Goal: Transaction & Acquisition: Purchase product/service

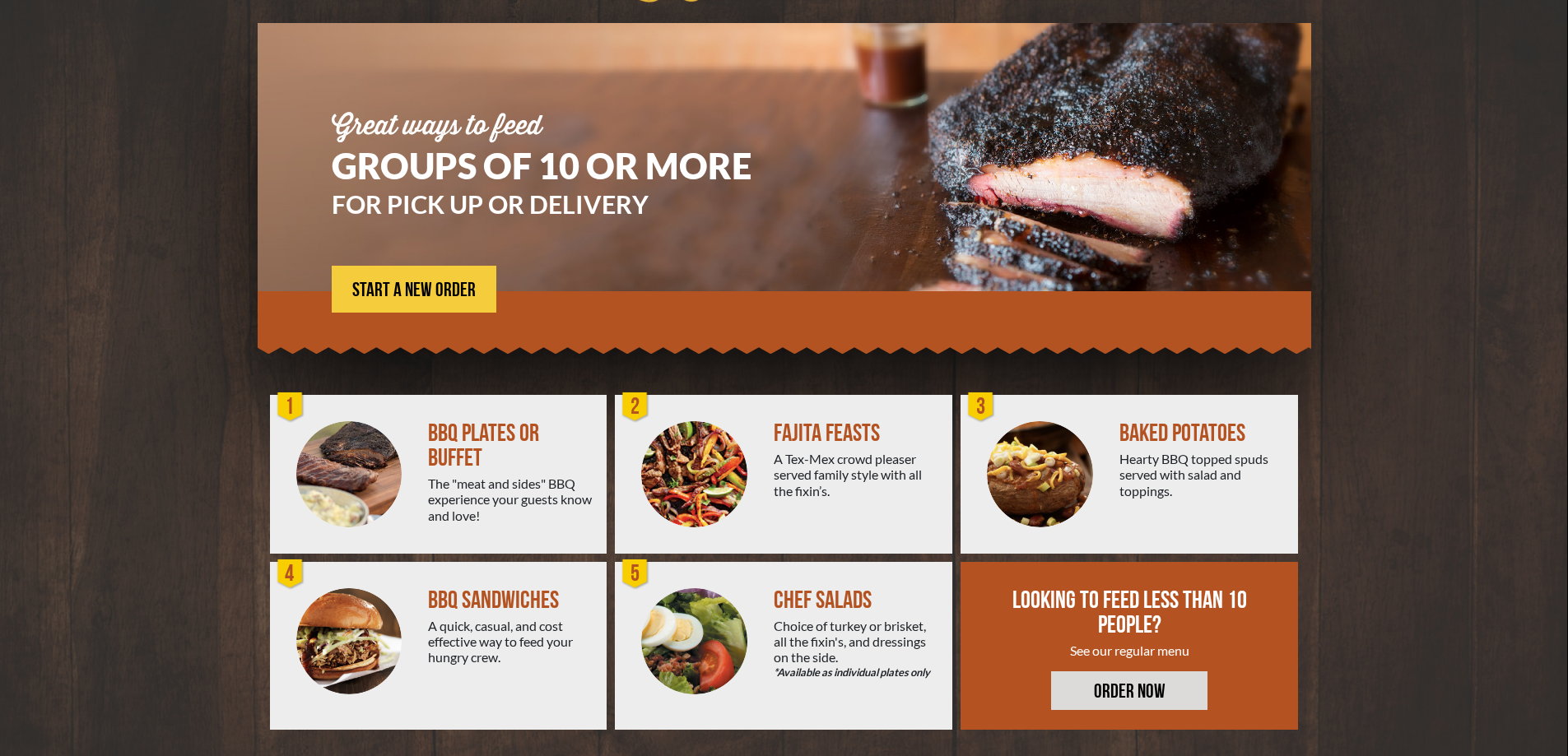
scroll to position [111, 0]
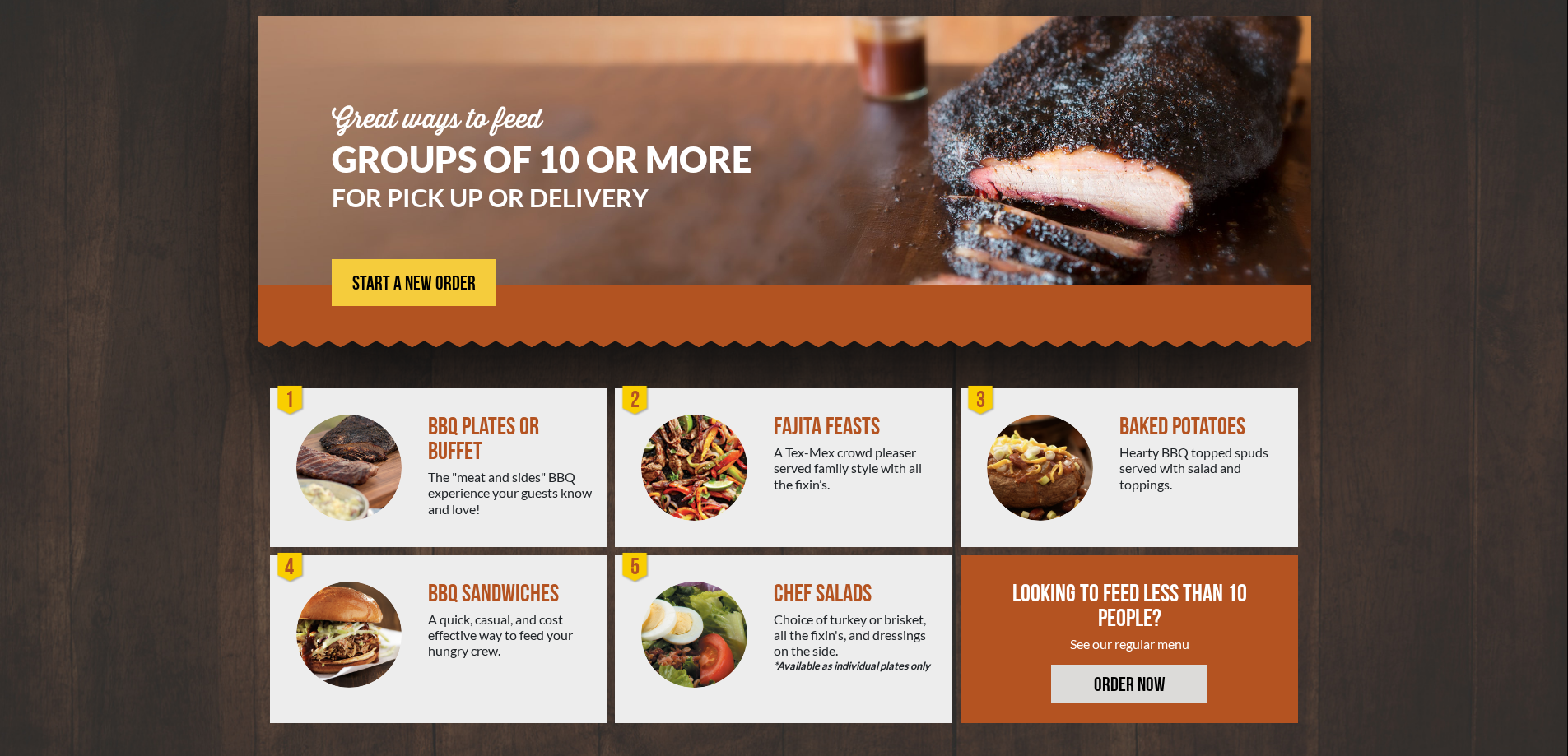
click at [382, 446] on img at bounding box center [349, 467] width 107 height 107
click at [357, 435] on img at bounding box center [349, 467] width 107 height 107
click at [408, 281] on span "START A NEW ORDER" at bounding box center [414, 284] width 123 height 20
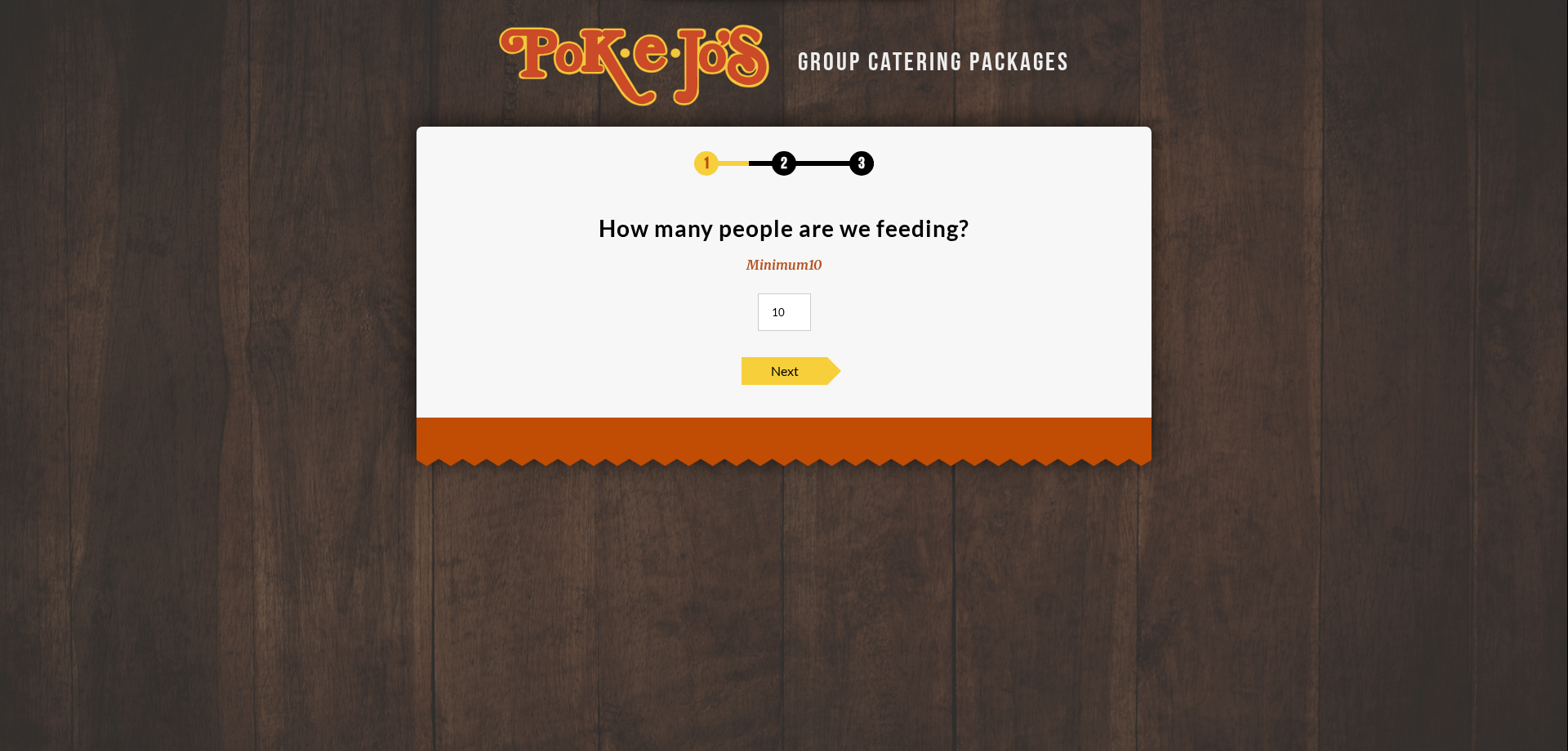
click at [791, 316] on input "10" at bounding box center [784, 312] width 53 height 38
type input "13"
click at [789, 366] on span "Next" at bounding box center [784, 371] width 86 height 28
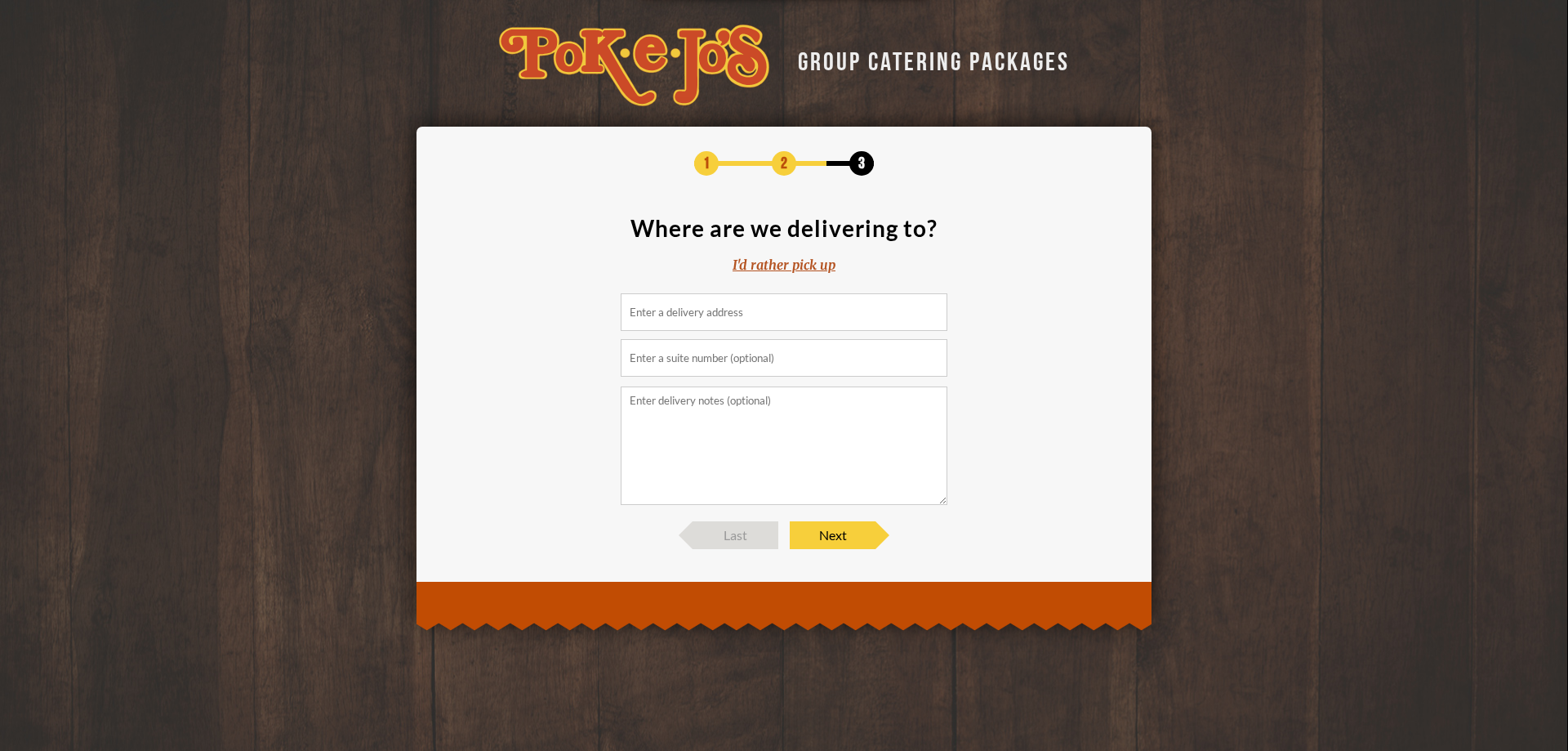
click at [783, 317] on input at bounding box center [783, 312] width 326 height 38
click at [892, 399] on table "Do you own this website? OK" at bounding box center [783, 416] width 284 height 34
click at [896, 414] on button "OK" at bounding box center [893, 415] width 57 height 30
click at [855, 540] on span "Next" at bounding box center [832, 535] width 86 height 28
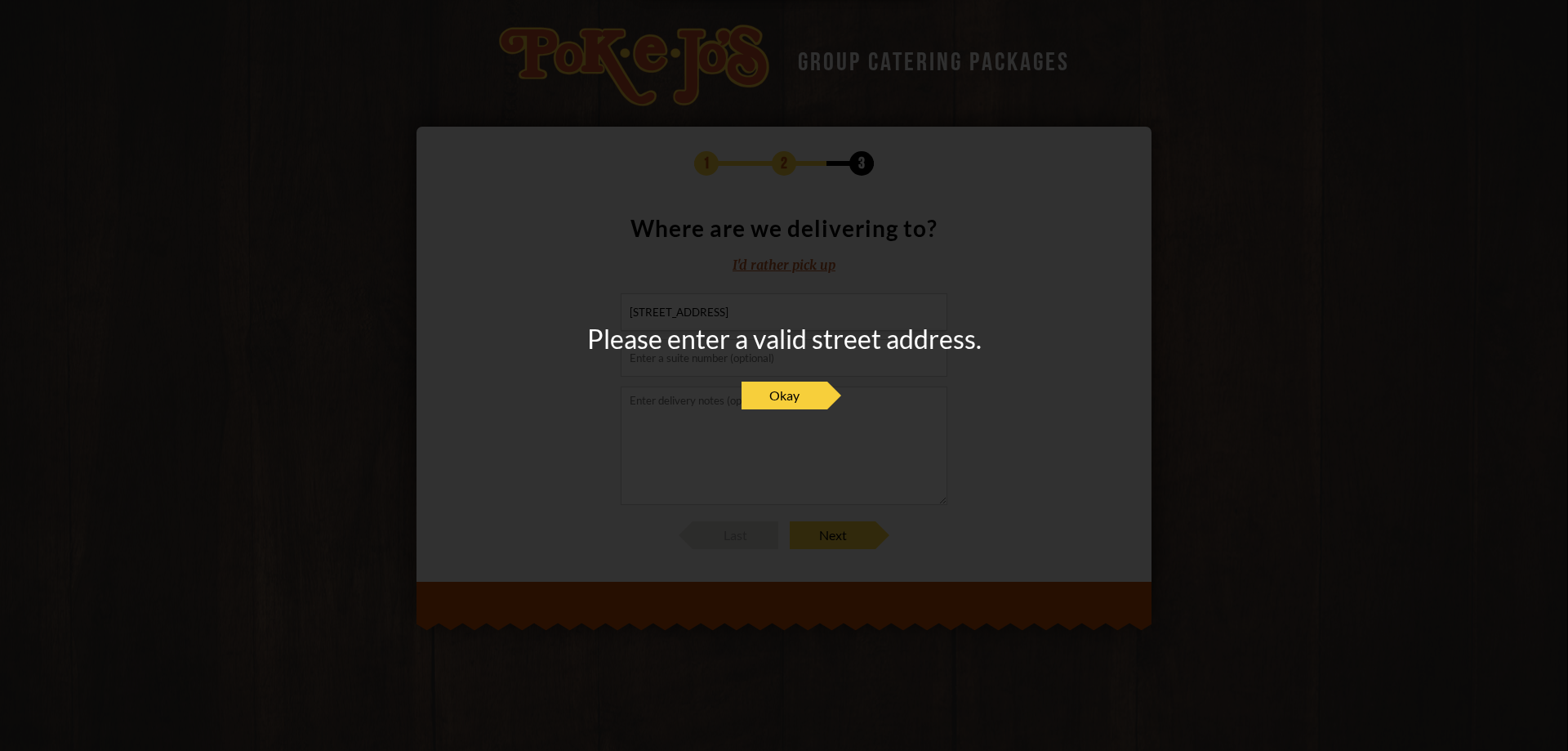
click at [806, 380] on div "Please enter a valid street address. Okay" at bounding box center [784, 376] width 394 height 100
click at [805, 397] on span "Okay" at bounding box center [784, 395] width 86 height 28
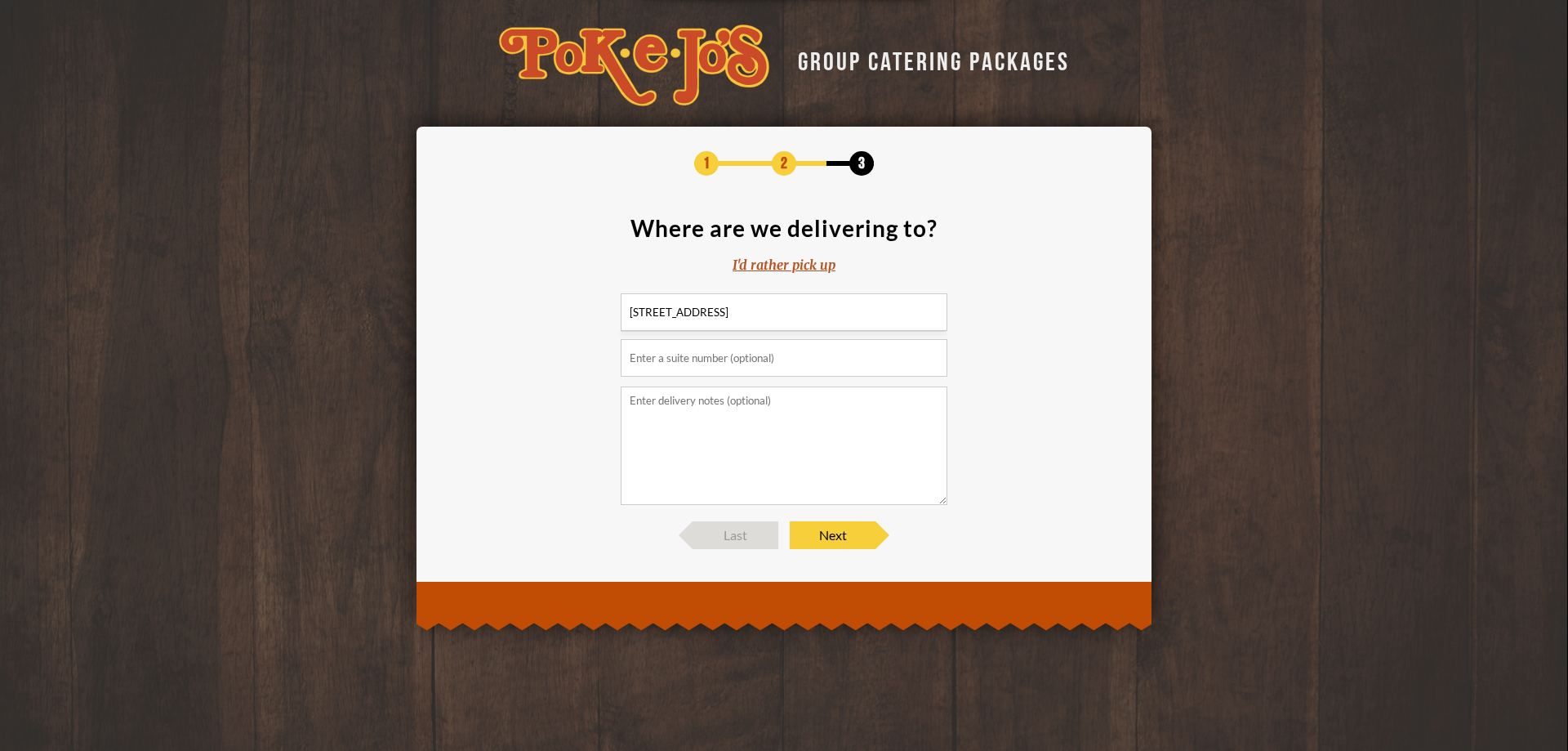
click at [725, 299] on input "1404 s 1st st" at bounding box center [783, 312] width 326 height 38
type input "1404 s 1st st, 78741"
click at [860, 536] on span "Next" at bounding box center [832, 535] width 86 height 28
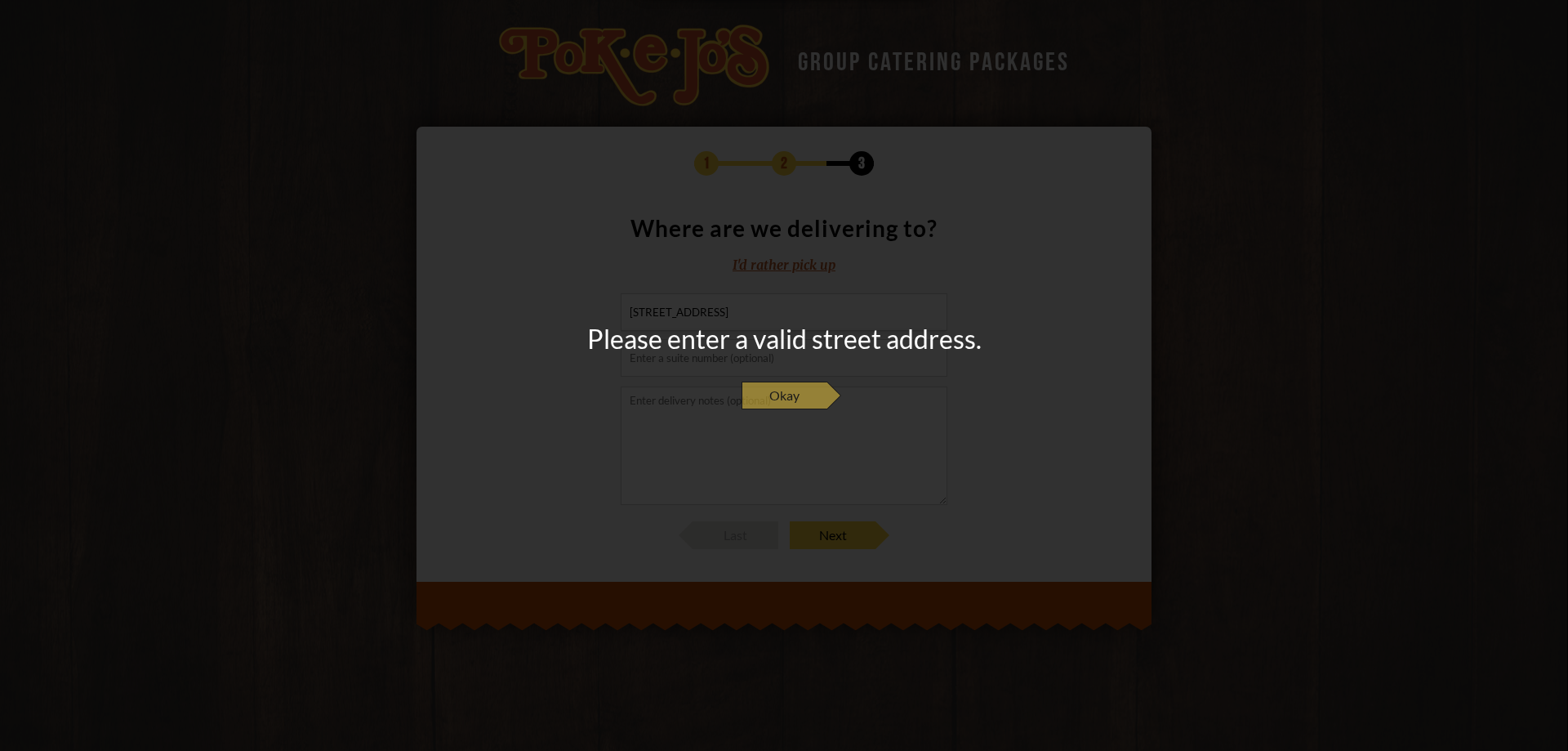
click at [779, 400] on span "Okay" at bounding box center [784, 395] width 86 height 28
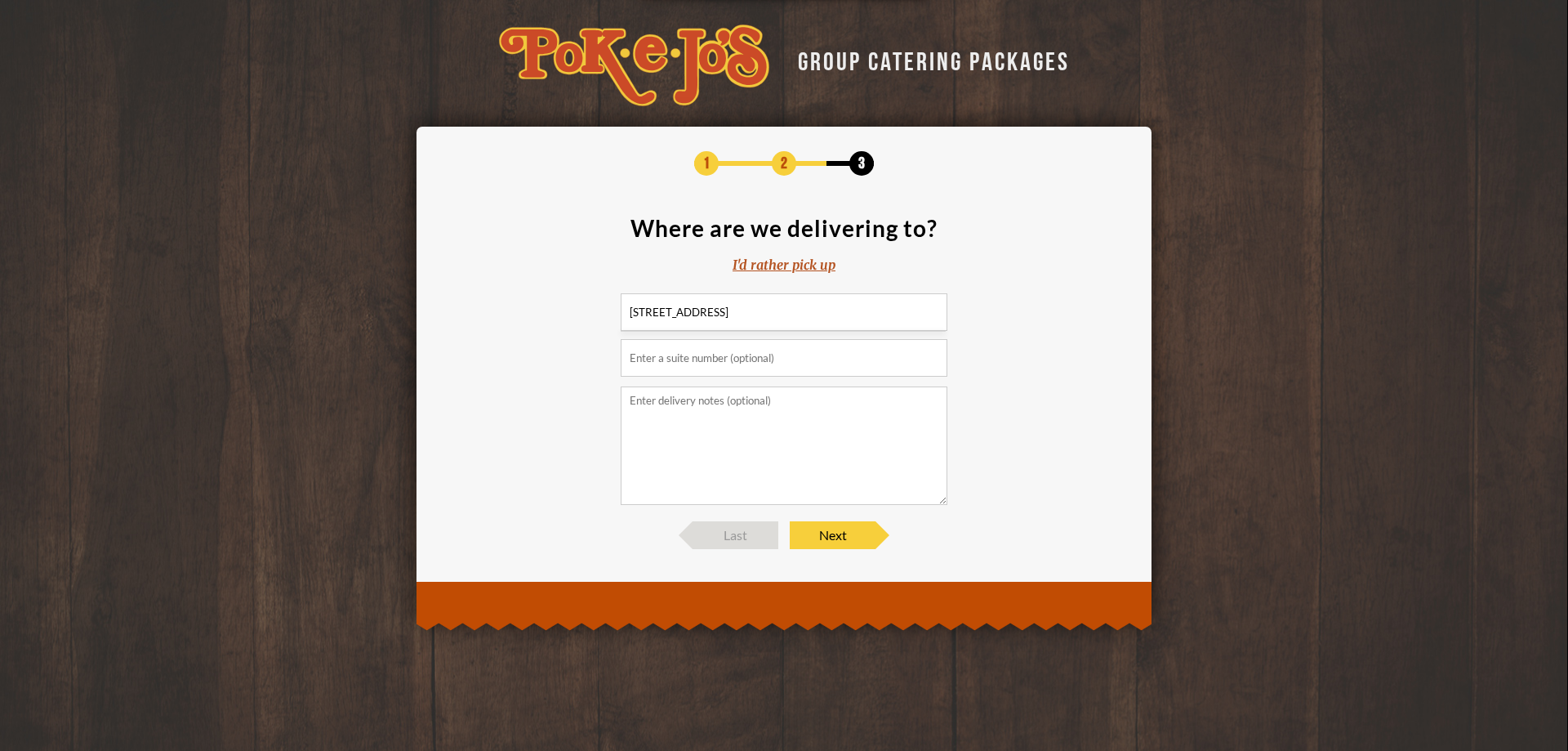
drag, startPoint x: 759, startPoint y: 309, endPoint x: 562, endPoint y: 299, distance: 197.3
click at [562, 299] on section "Where are we delivering to? I'd rather pick up 1404 s 1st st, 78741" at bounding box center [784, 360] width 686 height 289
click at [816, 265] on div "I'd rather pick up" at bounding box center [784, 265] width 103 height 19
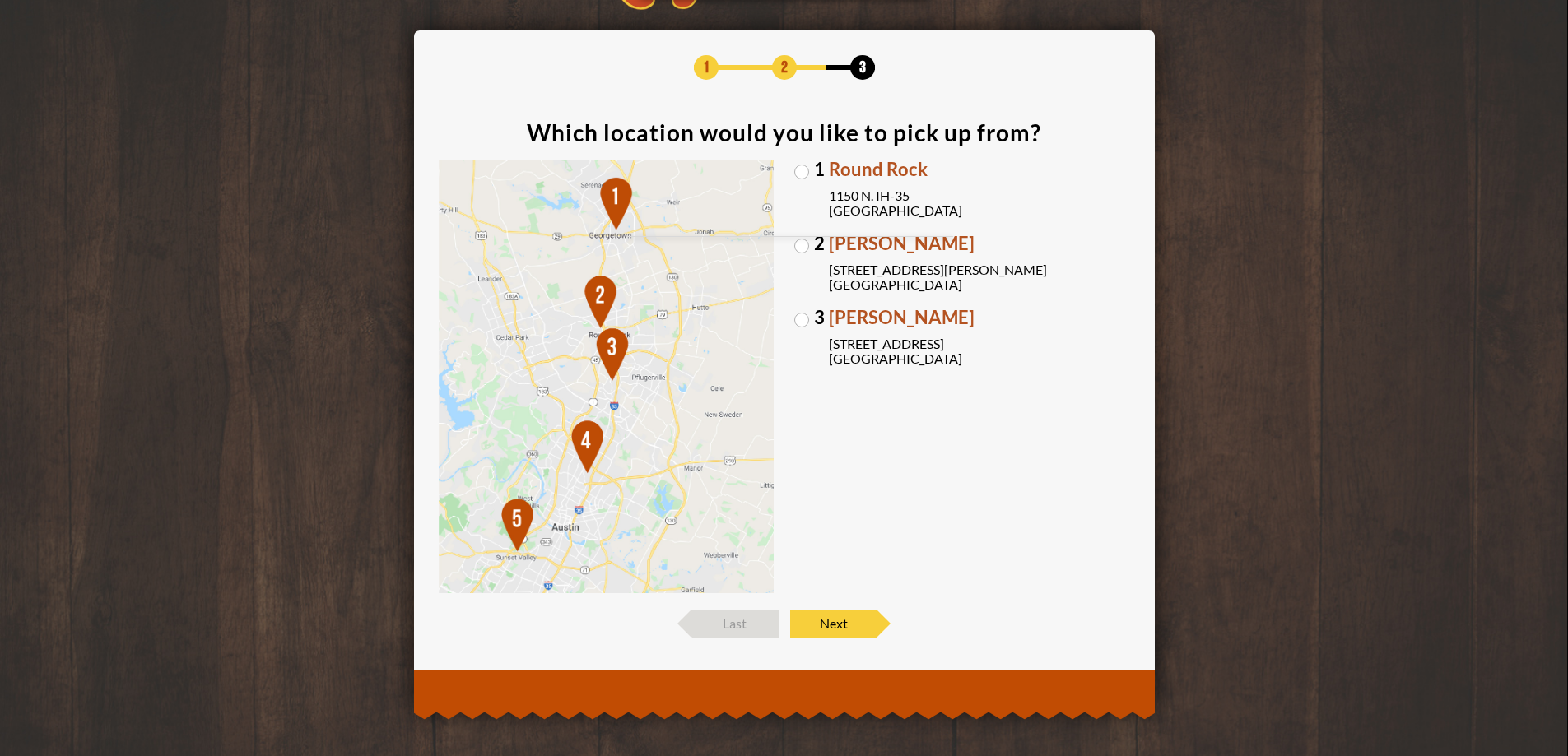
scroll to position [102, 0]
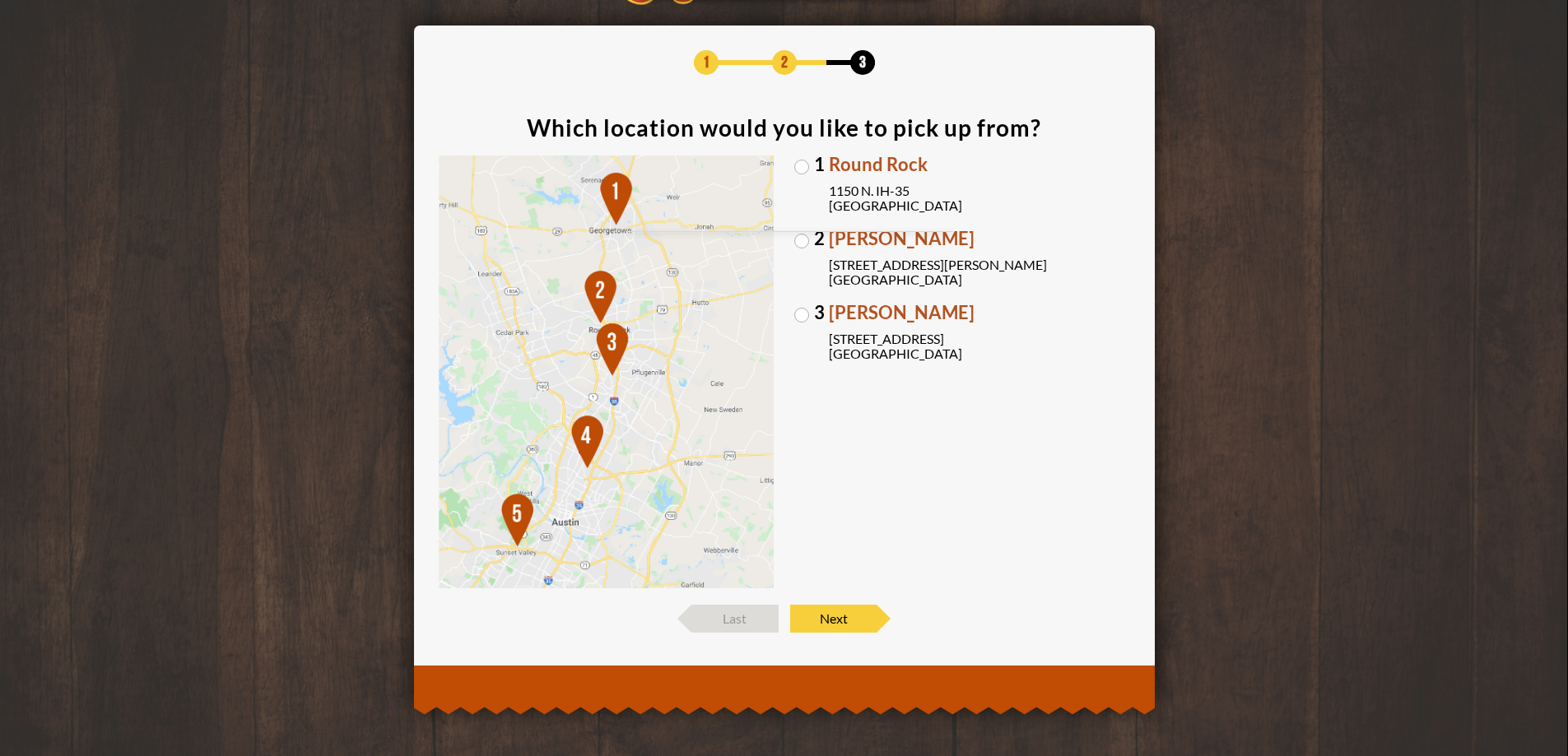
click at [811, 317] on label "3 Brodie Oaks 4109 S. Capitol of TX Hwy Austin, TX 78704" at bounding box center [962, 332] width 335 height 57
click at [0, 0] on input "3 Brodie Oaks 4109 S. Capitol of TX Hwy Austin, TX 78704" at bounding box center [0, 0] width 0 height 0
click at [514, 506] on img at bounding box center [606, 373] width 335 height 434
click at [822, 621] on span "Next" at bounding box center [833, 618] width 87 height 28
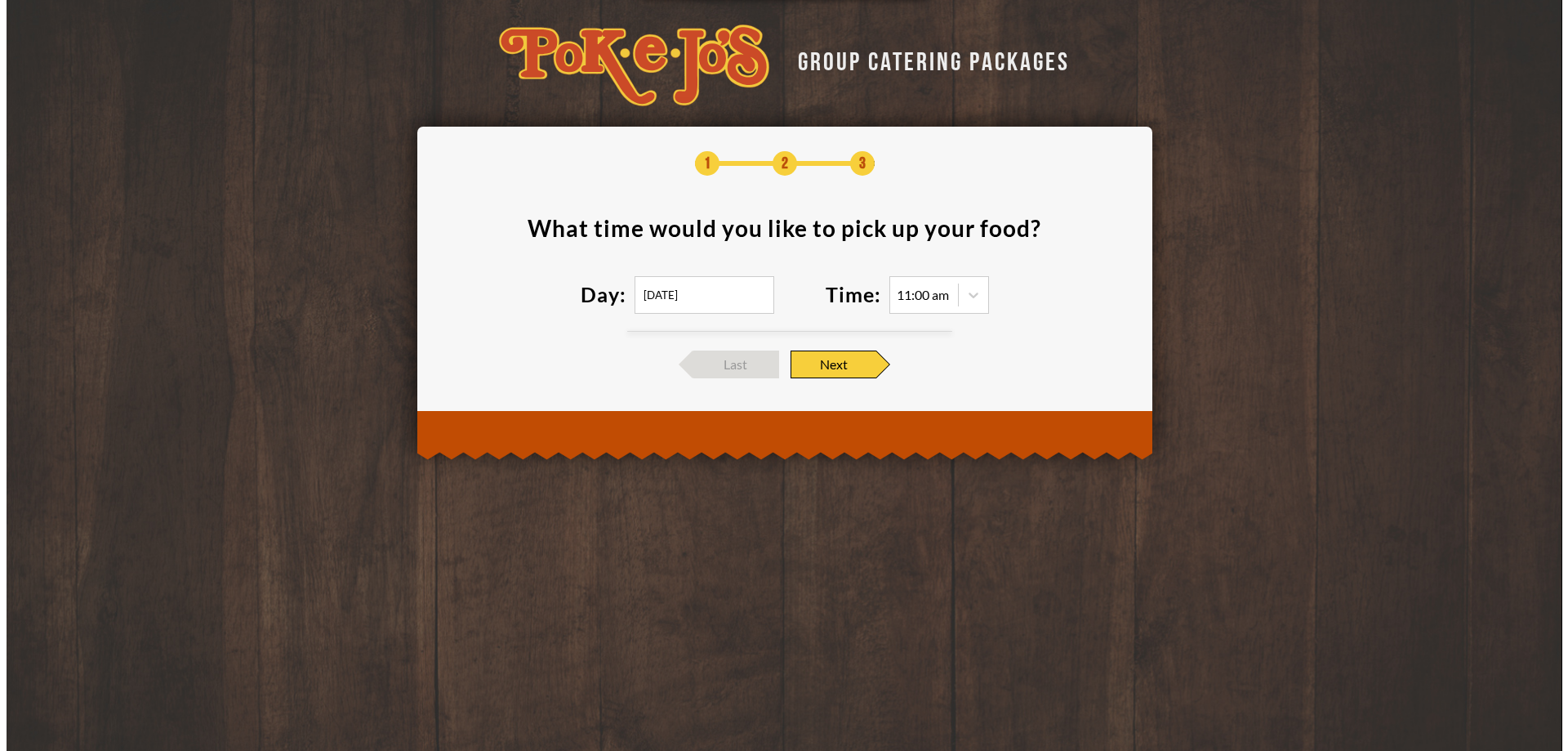
scroll to position [0, 0]
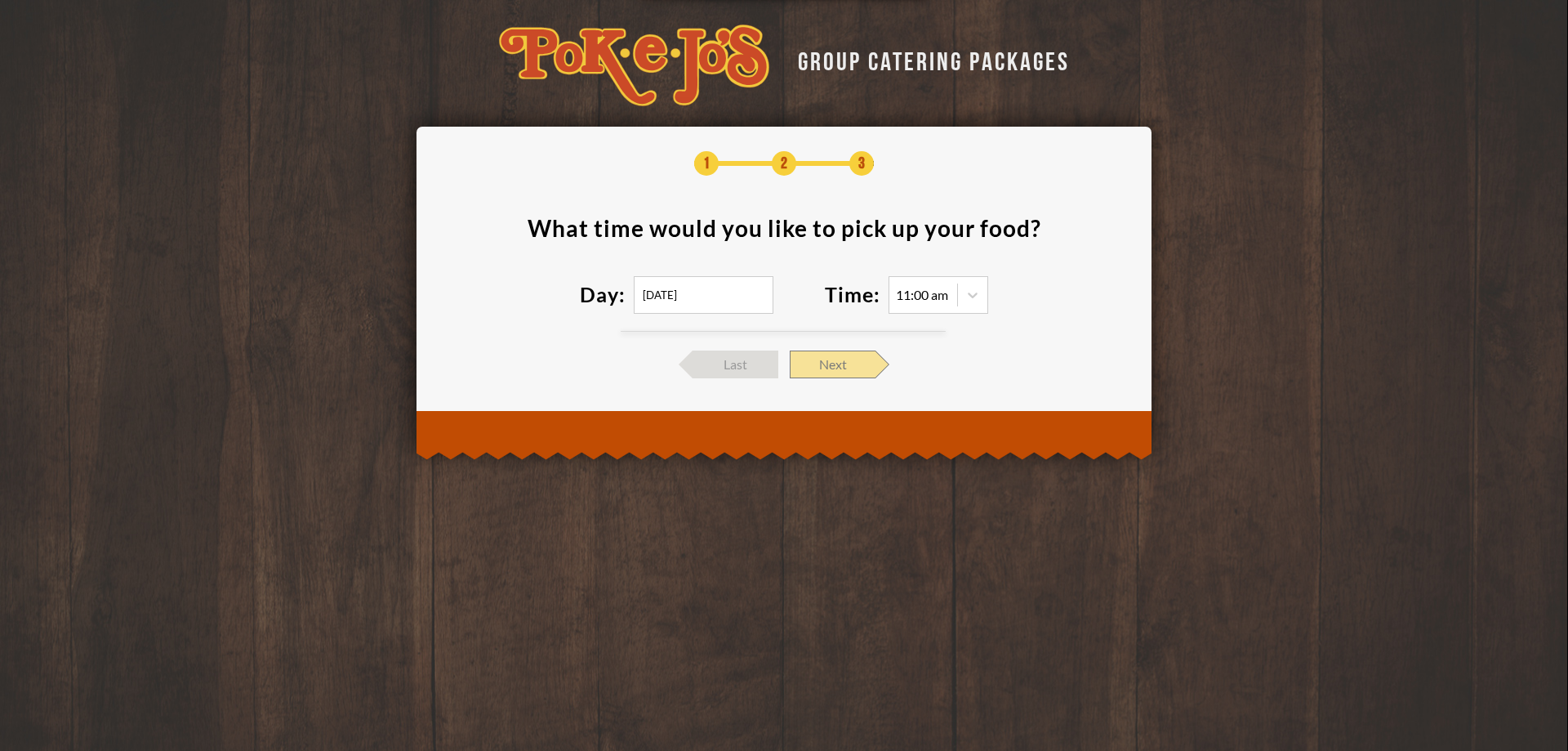
click at [843, 366] on span "Next" at bounding box center [832, 364] width 86 height 28
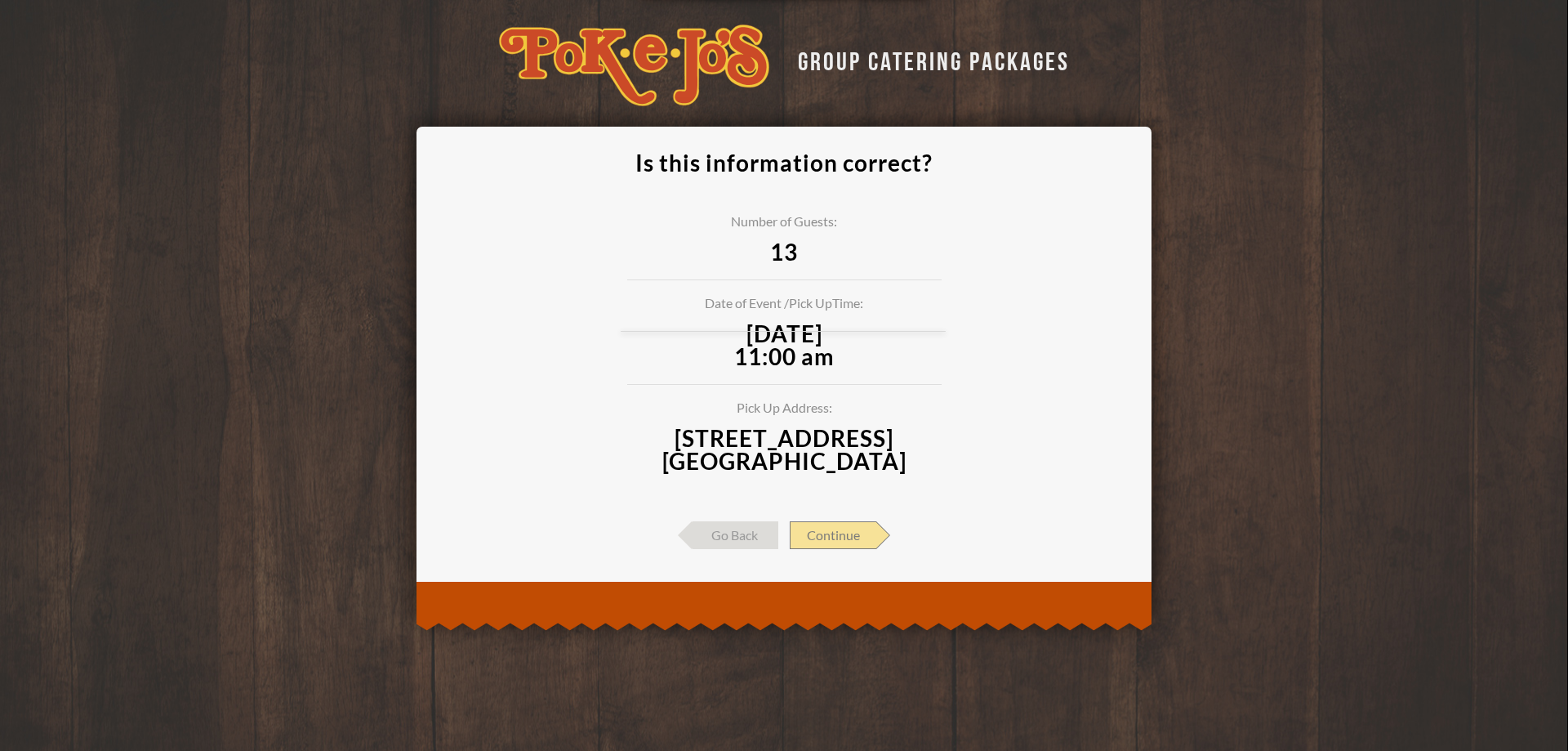
click at [862, 525] on span "Continue" at bounding box center [833, 535] width 87 height 28
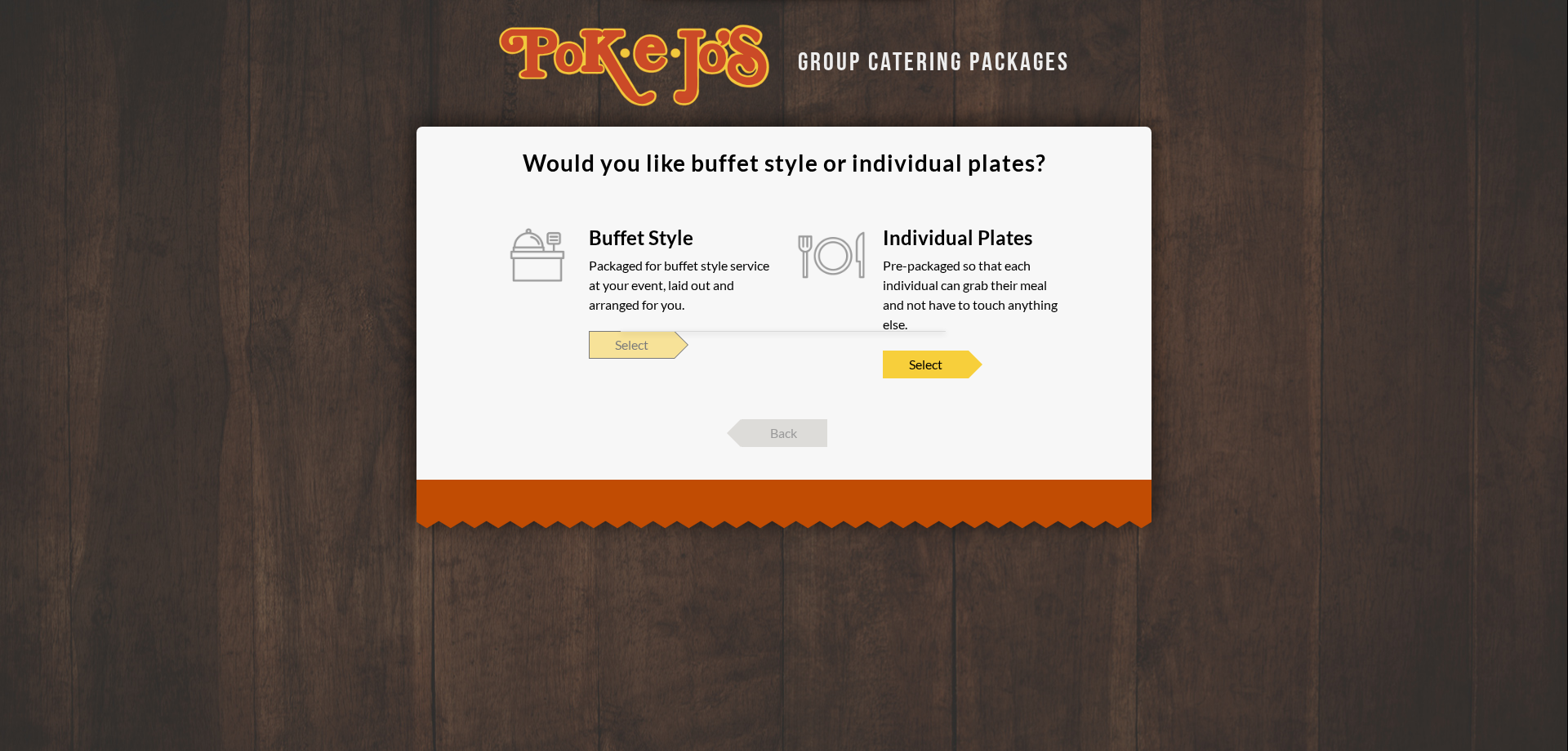
click at [659, 335] on span "Select" at bounding box center [631, 345] width 86 height 28
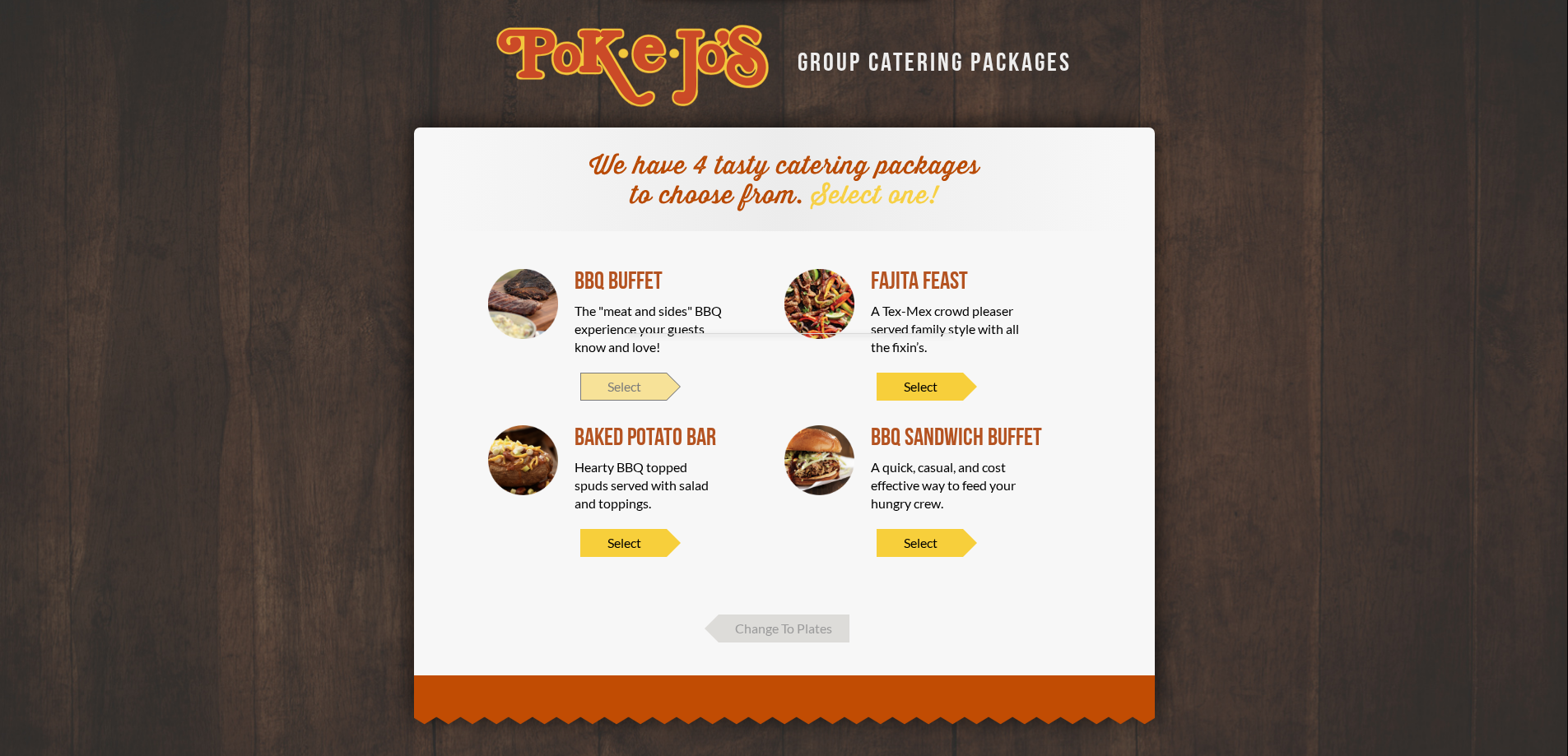
click at [642, 376] on span "Select" at bounding box center [623, 386] width 87 height 28
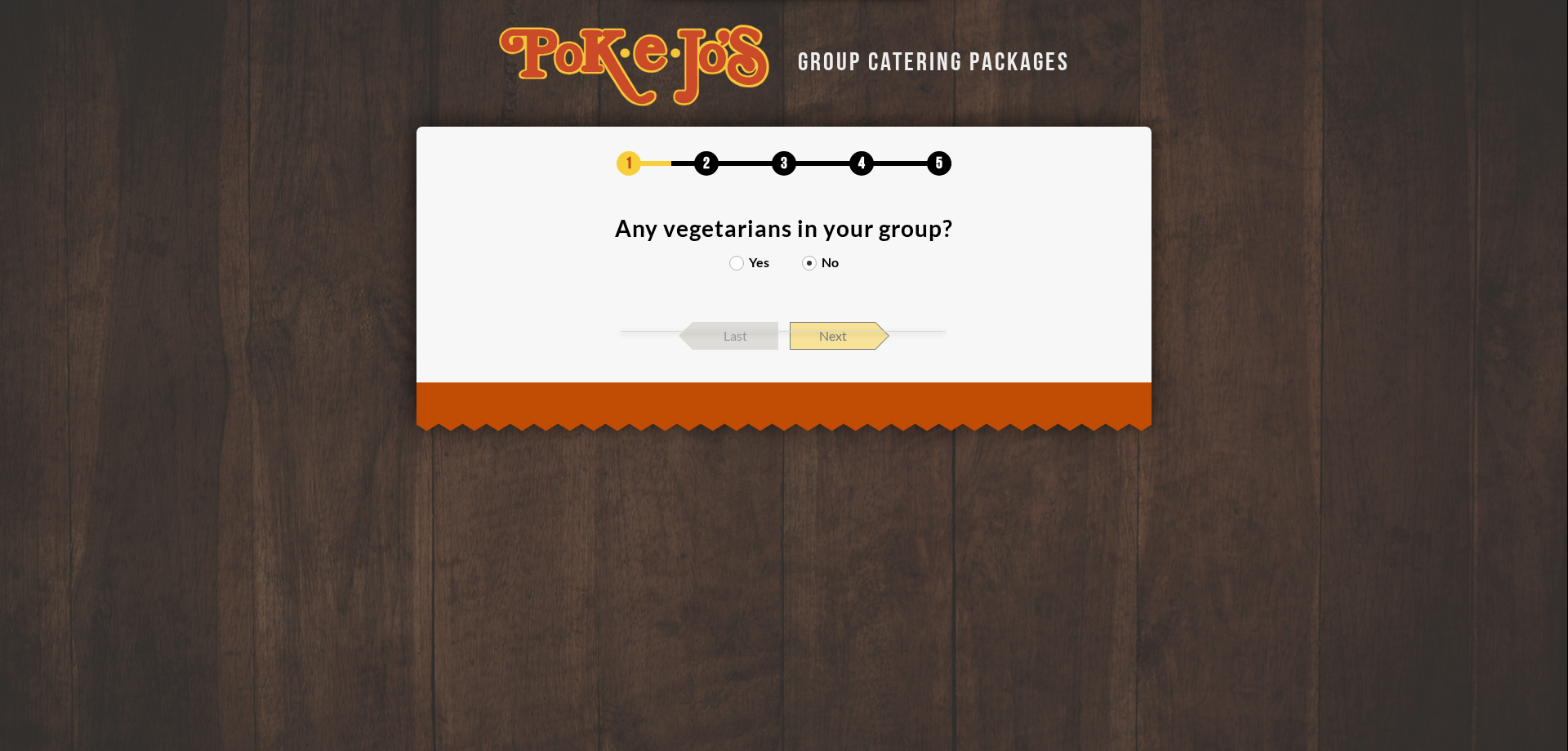
click at [840, 327] on span "Next" at bounding box center [832, 336] width 86 height 28
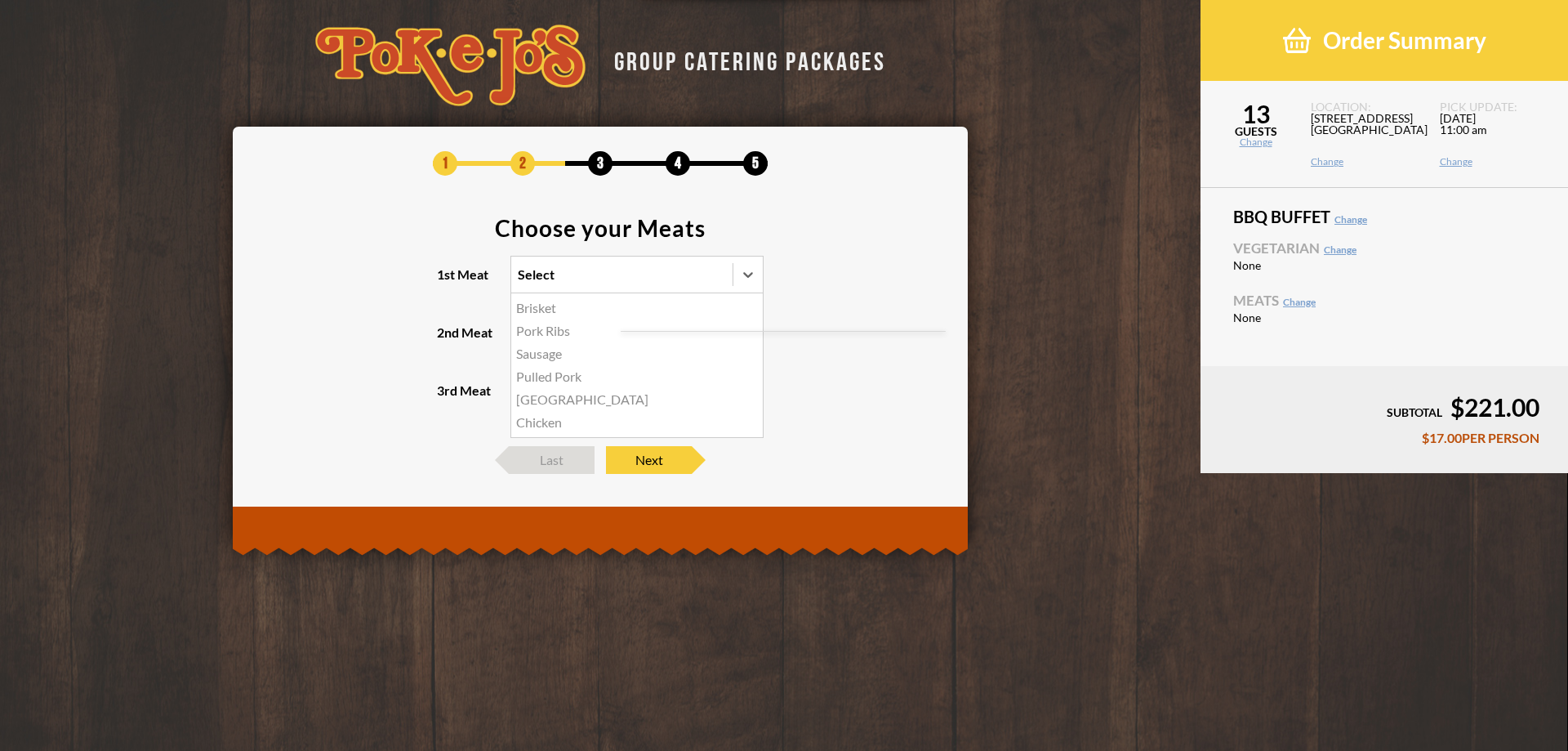
click at [674, 266] on div "Select" at bounding box center [621, 275] width 222 height 36
click at [447, 282] on input "1st Meat option Brisket focused, 1 of 6. 6 results available. Use Up and Down t…" at bounding box center [447, 282] width 0 height 0
click at [581, 312] on div "Brisket" at bounding box center [637, 308] width 251 height 23
click at [447, 282] on input "1st Meat option Brisket focused, 1 of 6. 6 results available. Use Up and Down t…" at bounding box center [447, 282] width 0 height 0
click at [630, 338] on div "Select" at bounding box center [607, 333] width 192 height 36
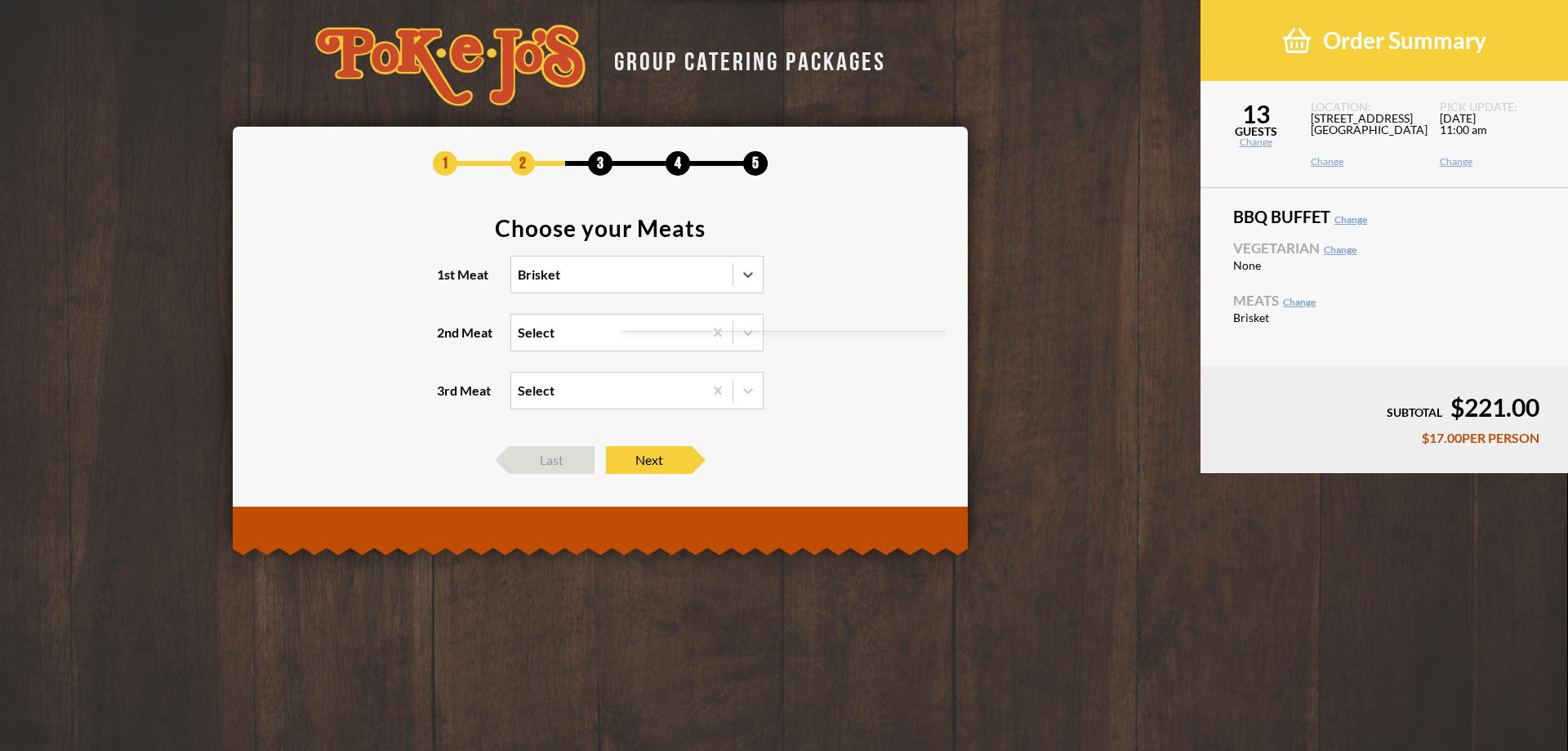
click at [447, 340] on input "2nd Meat Select" at bounding box center [447, 340] width 0 height 0
click at [806, 350] on section "Choose your Meats 1st Meat Brisket 2nd Meat Select 3rd Meat Select" at bounding box center [600, 323] width 686 height 214
click at [611, 329] on div "Select" at bounding box center [607, 333] width 192 height 36
click at [447, 340] on input "2nd Meat option Pork Ribs focused, 1 of 5. 5 results available. Use Up and Down…" at bounding box center [447, 340] width 0 height 0
click at [845, 401] on section "Choose your Meats 1st Meat Brisket 2nd Meat Select 3rd Meat Select" at bounding box center [600, 323] width 686 height 214
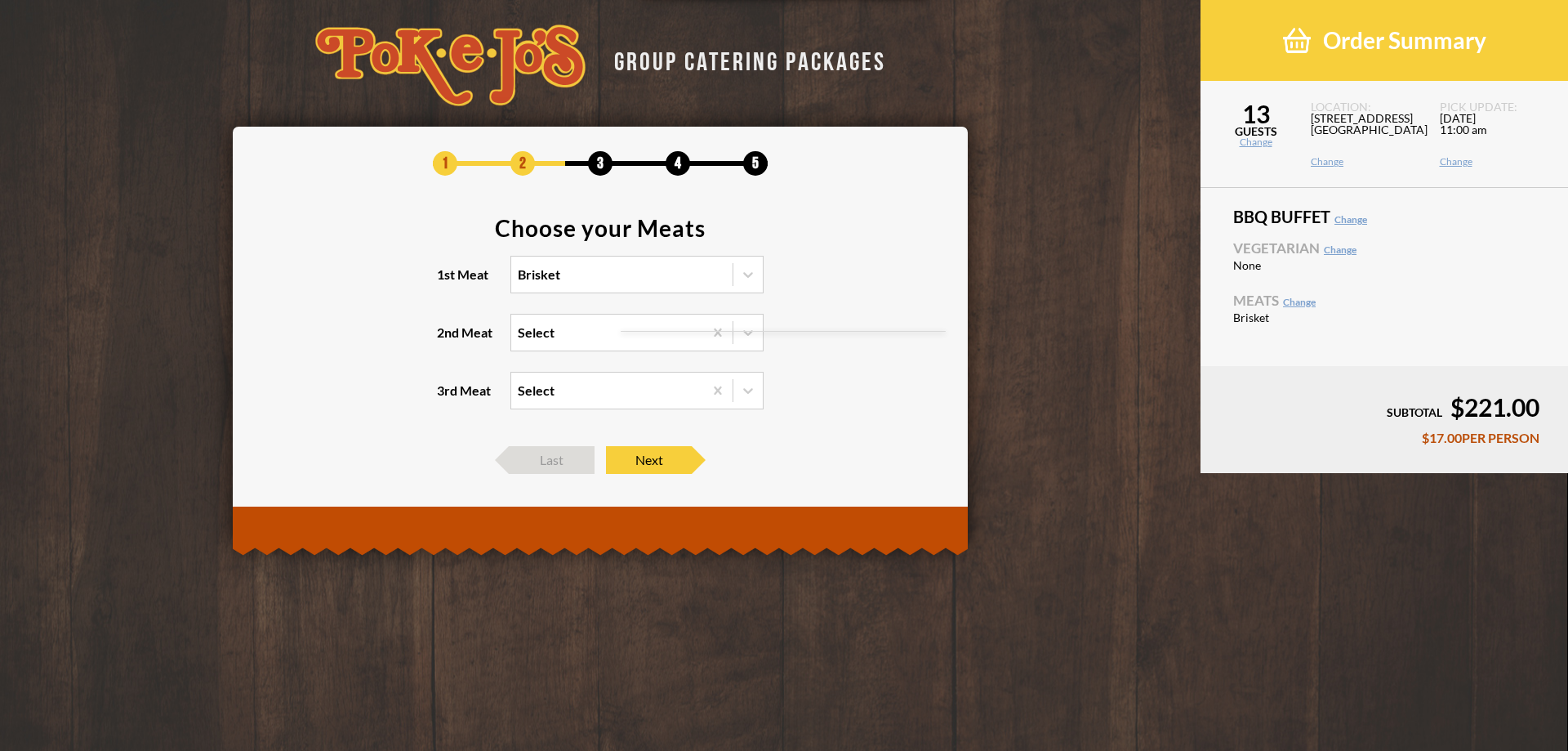
click at [639, 381] on div "Select" at bounding box center [607, 391] width 192 height 36
click at [447, 398] on input "3rd Meat Select" at bounding box center [447, 398] width 0 height 0
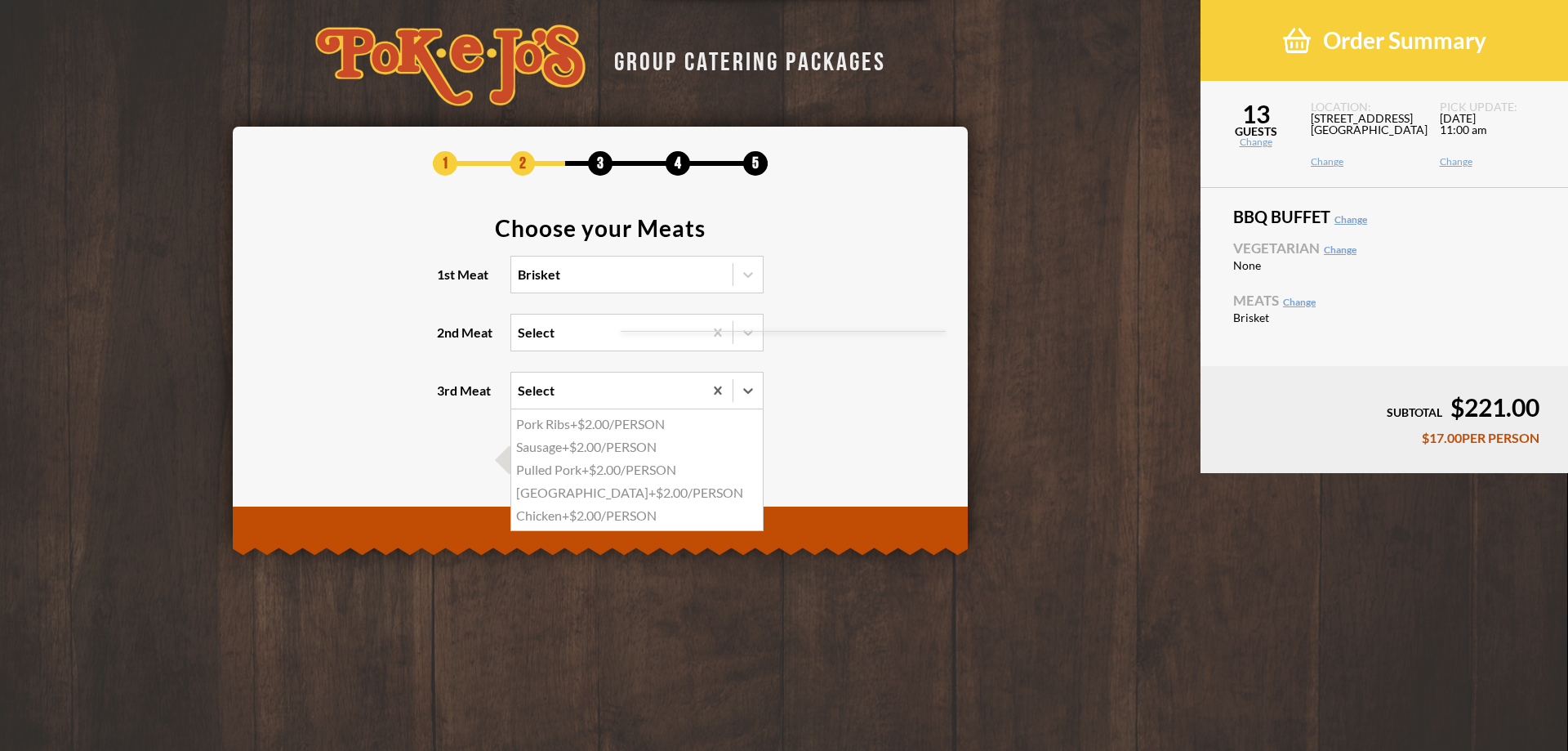
click at [639, 381] on div "Select" at bounding box center [607, 391] width 192 height 36
click at [447, 398] on input "3rd Meat option Pork Ribs focused, 1 of 5. 5 results available. Use Up and Down…" at bounding box center [447, 398] width 0 height 0
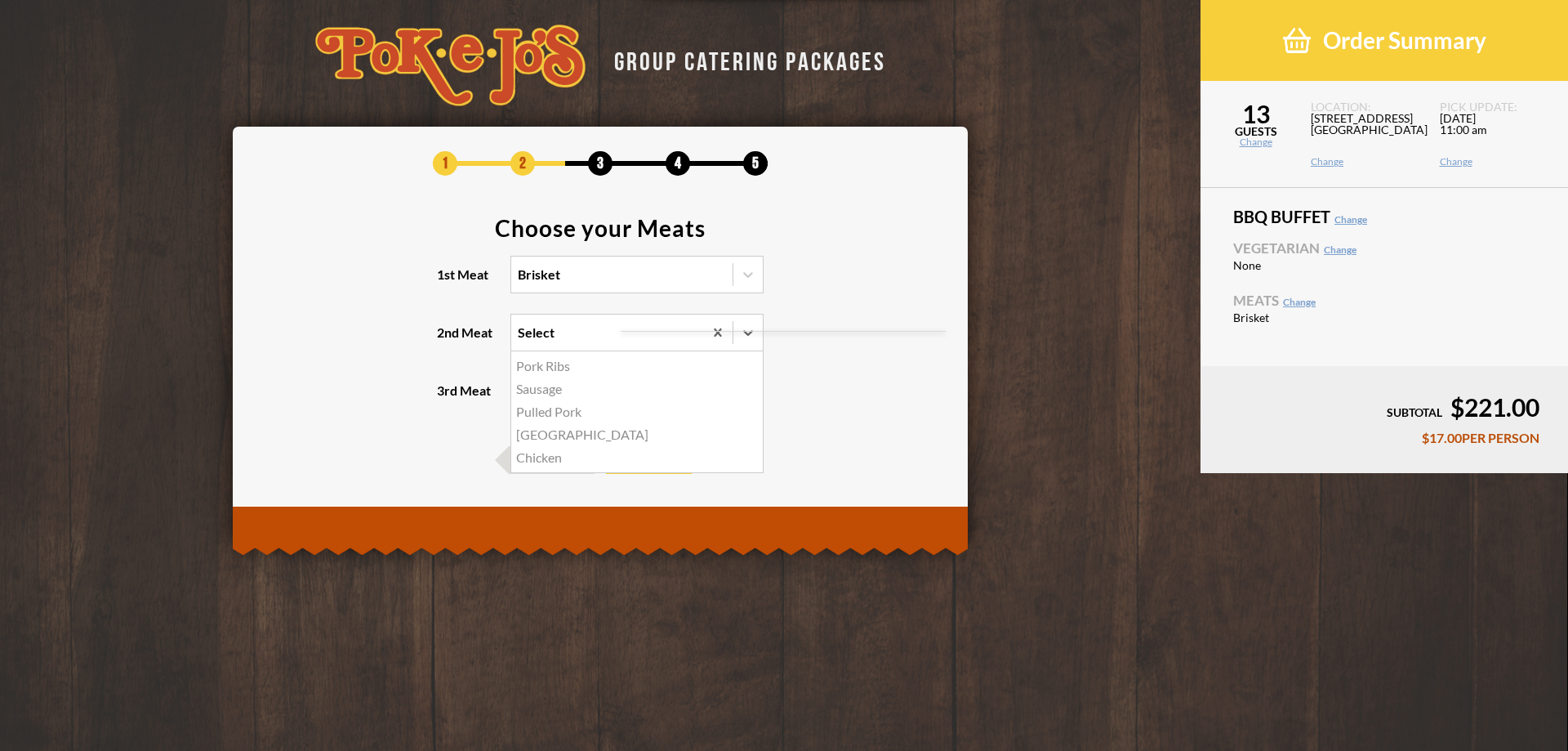
click at [645, 335] on div "Select" at bounding box center [607, 333] width 192 height 36
click at [447, 340] on input "2nd Meat option Pork Ribs focused, 1 of 5. 5 results available. Use Up and Down…" at bounding box center [447, 340] width 0 height 0
click at [864, 389] on section "Choose your Meats 1st Meat Brisket 2nd Meat Select 3rd Meat Select" at bounding box center [600, 323] width 686 height 214
click at [977, 43] on header "GROUP CATERING PACKAGES" at bounding box center [600, 65] width 1081 height 81
